Goal: Task Accomplishment & Management: Use online tool/utility

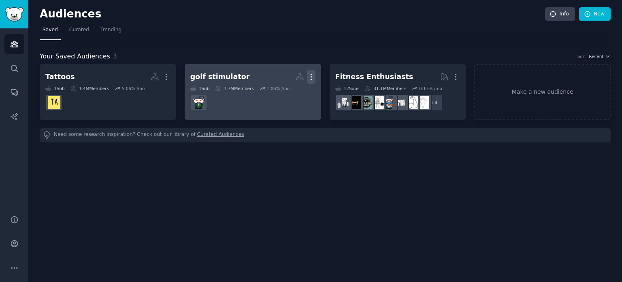
click at [308, 77] on icon "button" at bounding box center [311, 77] width 9 height 9
click at [284, 92] on p "Delete" at bounding box center [289, 94] width 19 height 9
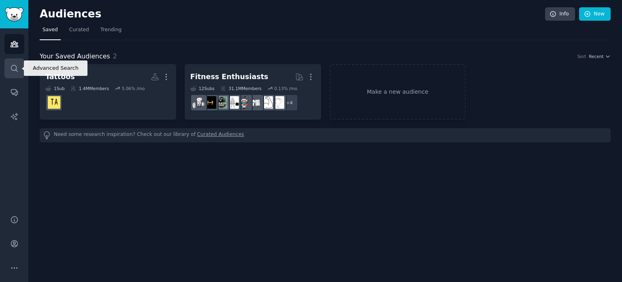
click at [11, 67] on icon "Sidebar" at bounding box center [14, 68] width 9 height 9
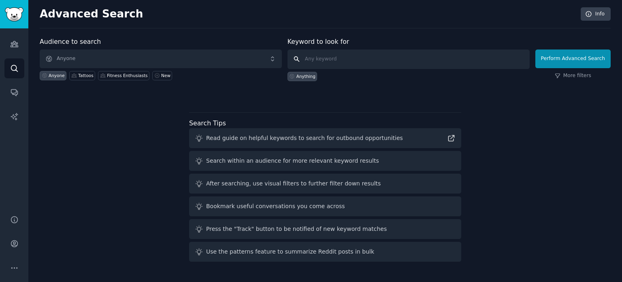
click at [326, 54] on input "text" at bounding box center [409, 58] width 242 height 19
paste input "weekend warrior"
type input "weekend warrior"
click button "Perform Advanced Search" at bounding box center [573, 58] width 75 height 19
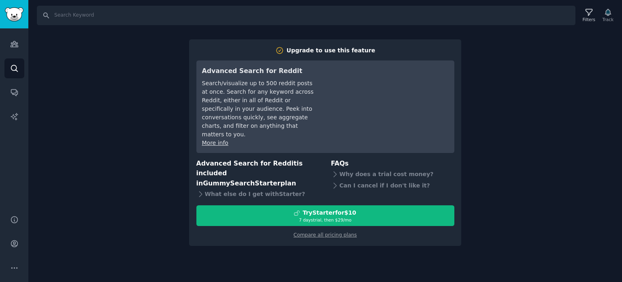
click at [98, 147] on div "Search Filters Track Upgrade to use this feature Advanced Search for Reddit Sea…" at bounding box center [325, 141] width 594 height 282
click at [12, 47] on icon "Sidebar" at bounding box center [14, 44] width 7 height 6
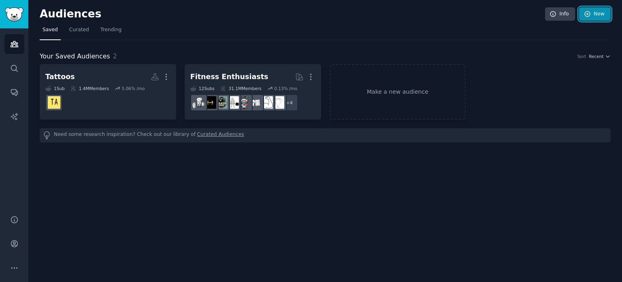
click at [589, 14] on icon at bounding box center [587, 14] width 7 height 7
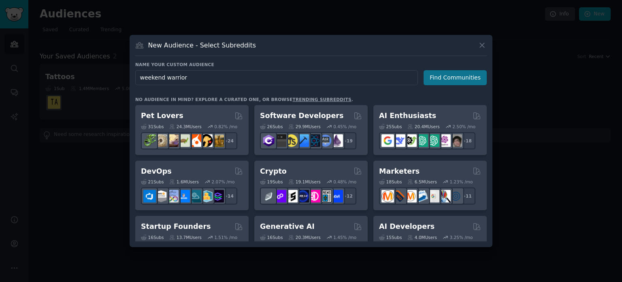
type input "weekend warrior"
click at [447, 79] on button "Find Communities" at bounding box center [455, 77] width 63 height 15
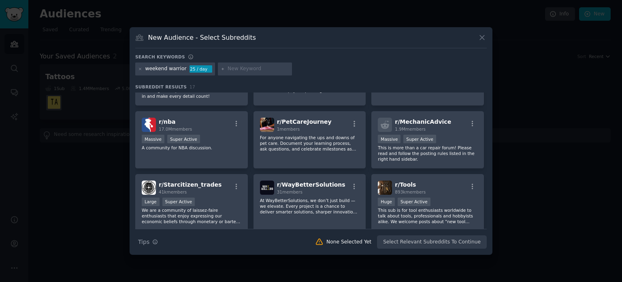
scroll to position [172, 0]
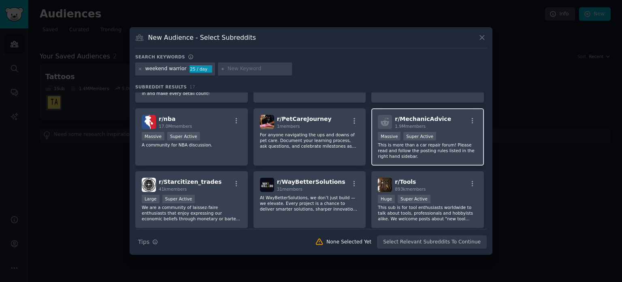
click at [416, 149] on p "This is more than a car repair forum! Please read and follow the posting rules …" at bounding box center [428, 150] width 100 height 17
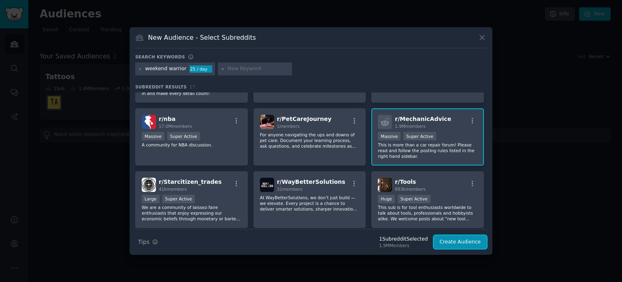
click at [462, 243] on button "Create Audience" at bounding box center [460, 242] width 53 height 14
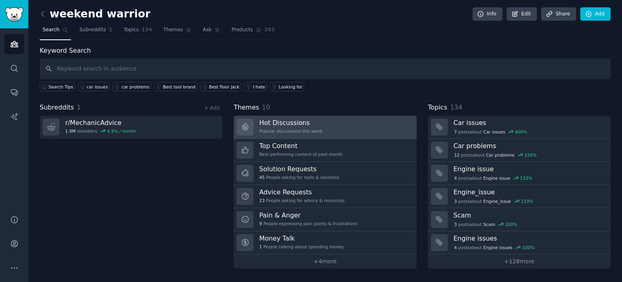
click at [302, 122] on h3 "Hot Discussions" at bounding box center [290, 122] width 63 height 9
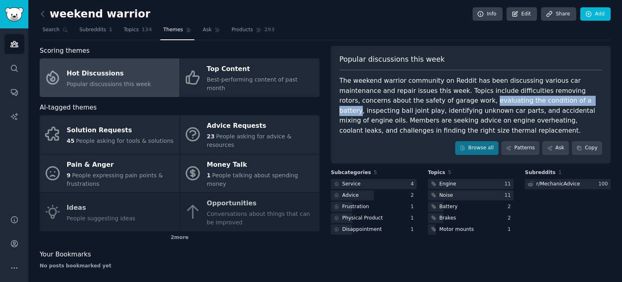
drag, startPoint x: 385, startPoint y: 99, endPoint x: 487, endPoint y: 102, distance: 101.4
click at [487, 102] on div "The weekend warrior community on Reddit has been discussing various car mainten…" at bounding box center [471, 106] width 263 height 60
copy div "evaluating the condition of a battery"
click at [427, 102] on div "The weekend warrior community on Reddit has been discussing various car mainten…" at bounding box center [471, 106] width 263 height 60
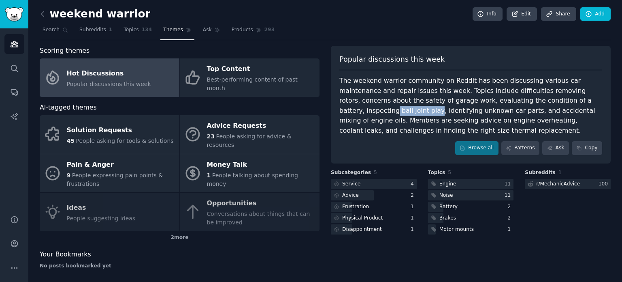
drag, startPoint x: 520, startPoint y: 99, endPoint x: 559, endPoint y: 99, distance: 38.9
click at [559, 99] on div "The weekend warrior community on Reddit has been discussing various car mainten…" at bounding box center [471, 106] width 263 height 60
copy div "ball joint play"
click at [263, 48] on div "Scoring themes" at bounding box center [180, 51] width 280 height 10
click at [41, 14] on icon at bounding box center [42, 13] width 2 height 5
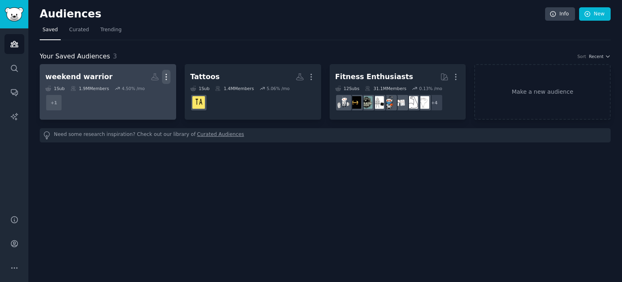
click at [164, 77] on icon "button" at bounding box center [166, 77] width 9 height 9
click at [151, 93] on p "Delete" at bounding box center [144, 94] width 19 height 9
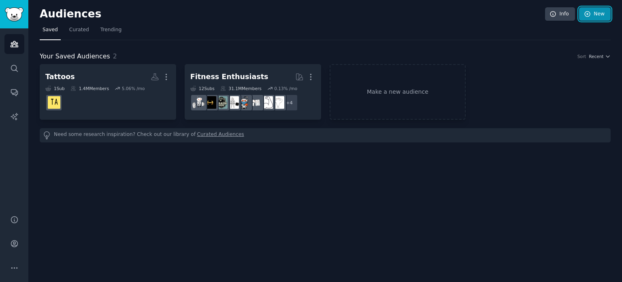
click at [600, 13] on link "New" at bounding box center [596, 14] width 32 height 14
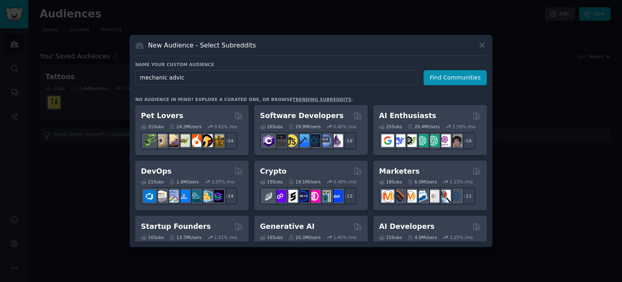
type input "mechanic advice"
click button "Find Communities" at bounding box center [455, 77] width 63 height 15
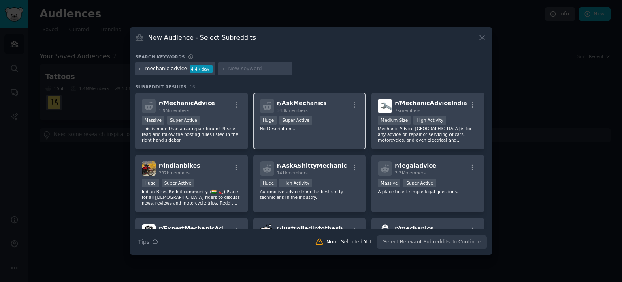
click at [321, 135] on div "r/ AskMechanics 348k members Huge Super Active No Description..." at bounding box center [310, 120] width 113 height 57
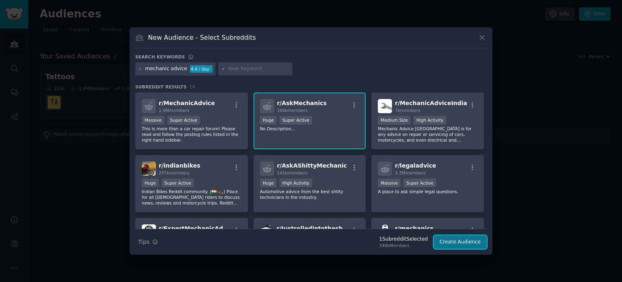
click at [473, 241] on button "Create Audience" at bounding box center [460, 242] width 53 height 14
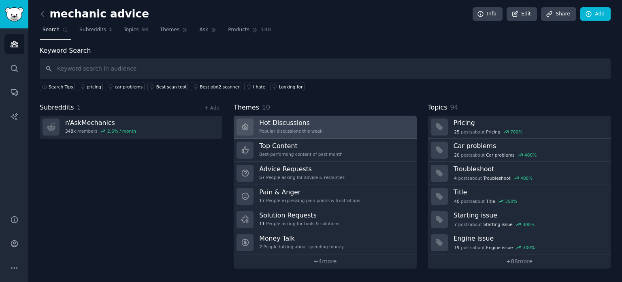
click at [269, 123] on h3 "Hot Discussions" at bounding box center [290, 122] width 63 height 9
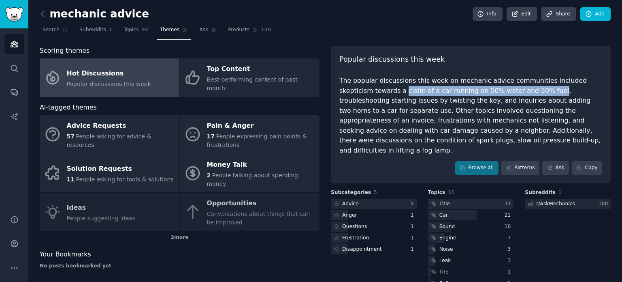
drag, startPoint x: 368, startPoint y: 89, endPoint x: 507, endPoint y: 87, distance: 139.8
click at [507, 87] on div "The popular discussions this week on mechanic advice communities included skept…" at bounding box center [471, 115] width 263 height 79
copy div "claim of a car running on 50% water and 50% fuel"
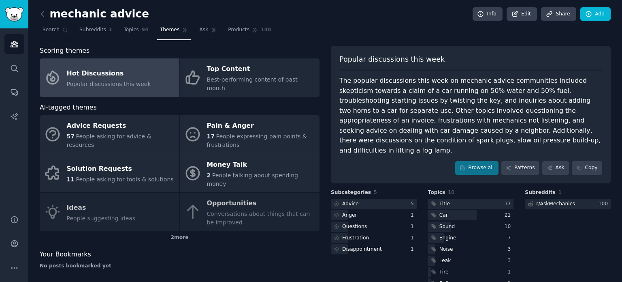
click at [416, 110] on div "The popular discussions this week on mechanic advice communities included skept…" at bounding box center [471, 115] width 263 height 79
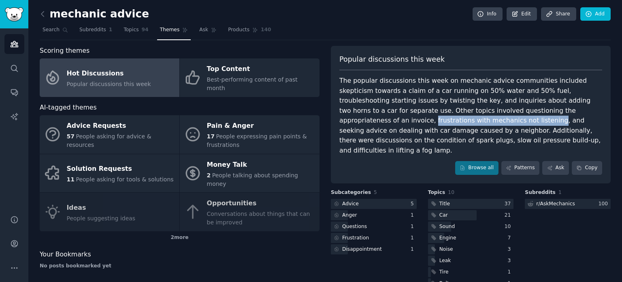
drag, startPoint x: 515, startPoint y: 110, endPoint x: 374, endPoint y: 123, distance: 142.0
click at [374, 123] on div "The popular discussions this week on mechanic advice communities included skept…" at bounding box center [471, 115] width 263 height 79
copy div "frustrations with mechanics not listening"
